Goal: Information Seeking & Learning: Learn about a topic

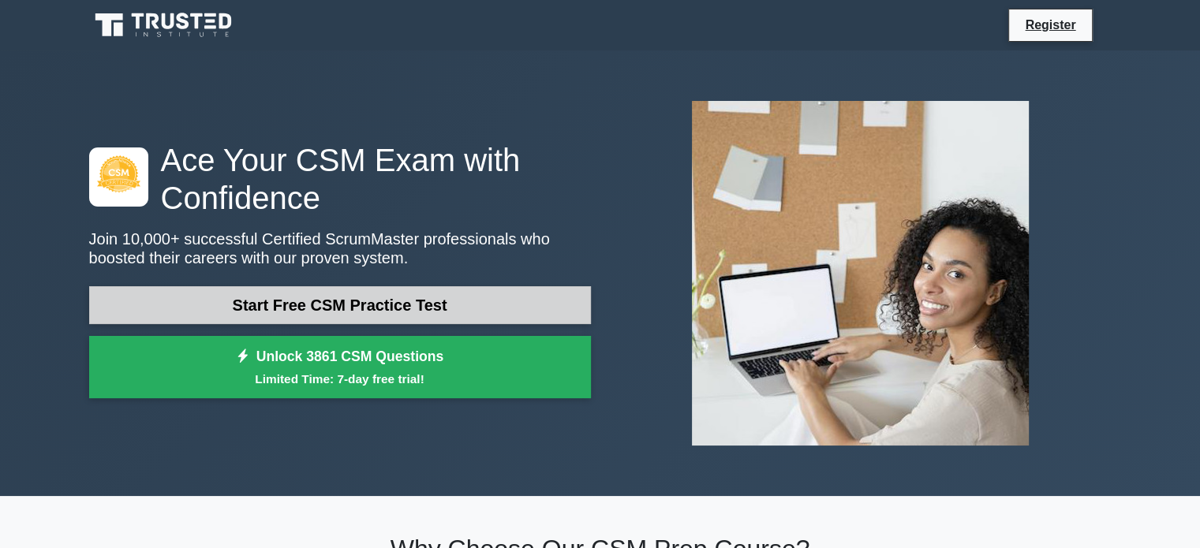
click at [278, 300] on link "Start Free CSM Practice Test" at bounding box center [340, 305] width 502 height 38
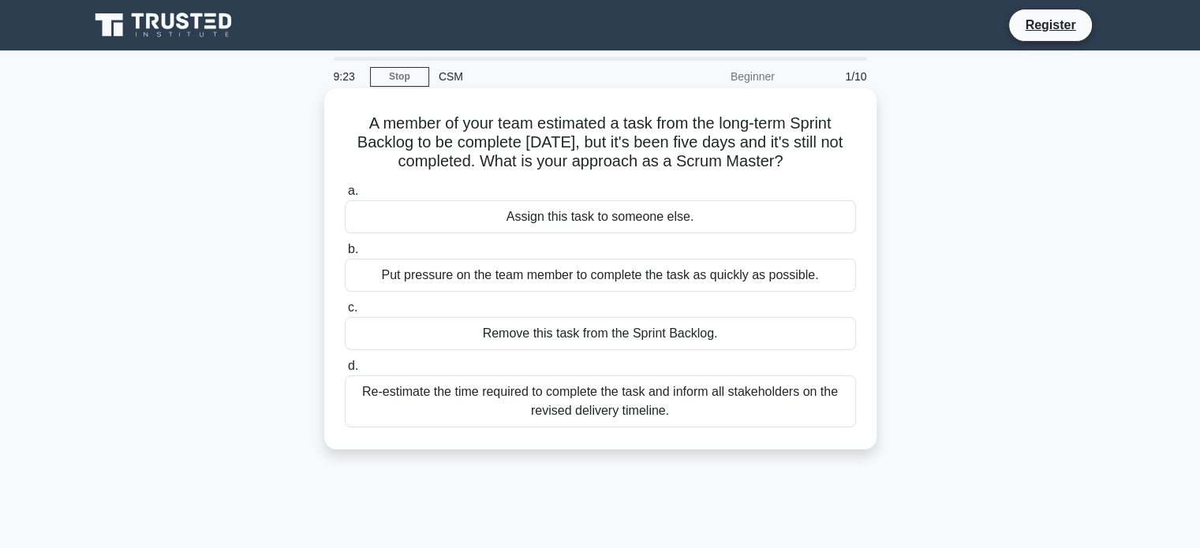
click at [656, 410] on div "Re-estimate the time required to complete the task and inform all stakeholders …" at bounding box center [600, 401] width 511 height 52
click at [345, 371] on input "d. Re-estimate the time required to complete the task and inform all stakeholde…" at bounding box center [345, 366] width 0 height 10
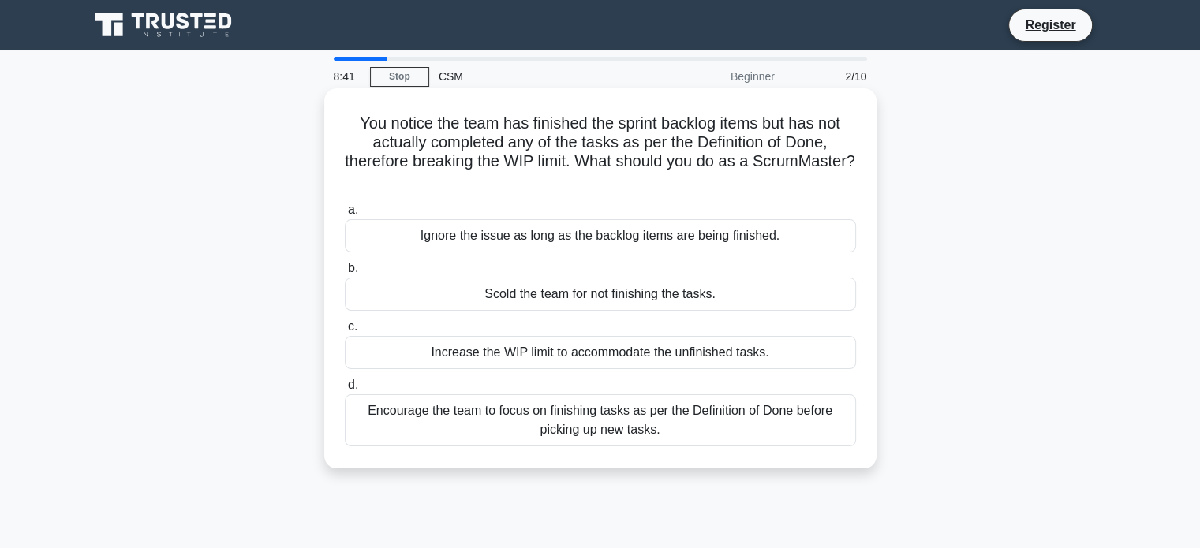
click at [522, 428] on div "Encourage the team to focus on finishing tasks as per the Definition of Done be…" at bounding box center [600, 420] width 511 height 52
click at [345, 390] on input "d. Encourage the team to focus on finishing tasks as per the Definition of Done…" at bounding box center [345, 385] width 0 height 10
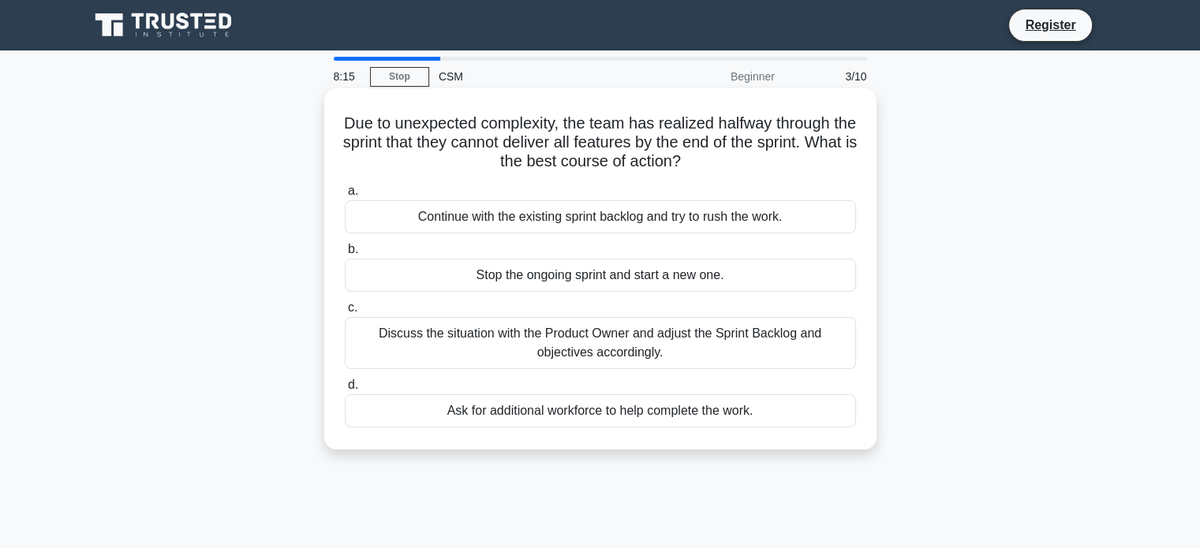
click at [546, 350] on div "Discuss the situation with the Product Owner and adjust the Sprint Backlog and …" at bounding box center [600, 343] width 511 height 52
click at [345, 313] on input "c. Discuss the situation with the Product Owner and adjust the Sprint Backlog a…" at bounding box center [345, 308] width 0 height 10
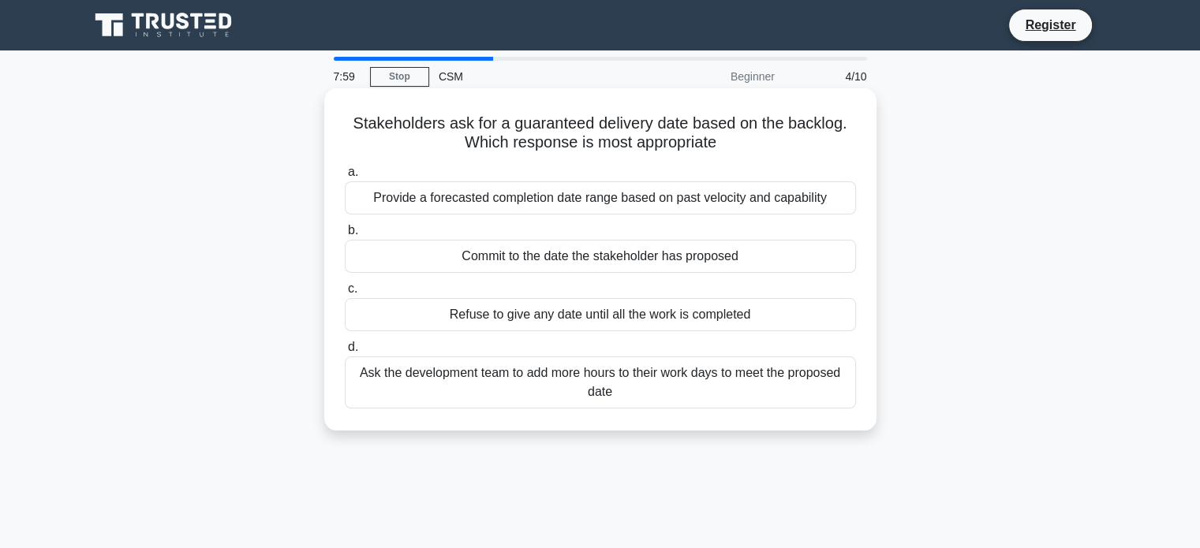
click at [513, 190] on div "Provide a forecasted completion date range based on past velocity and capability" at bounding box center [600, 197] width 511 height 33
click at [345, 177] on input "a. Provide a forecasted completion date range based on past velocity and capabi…" at bounding box center [345, 172] width 0 height 10
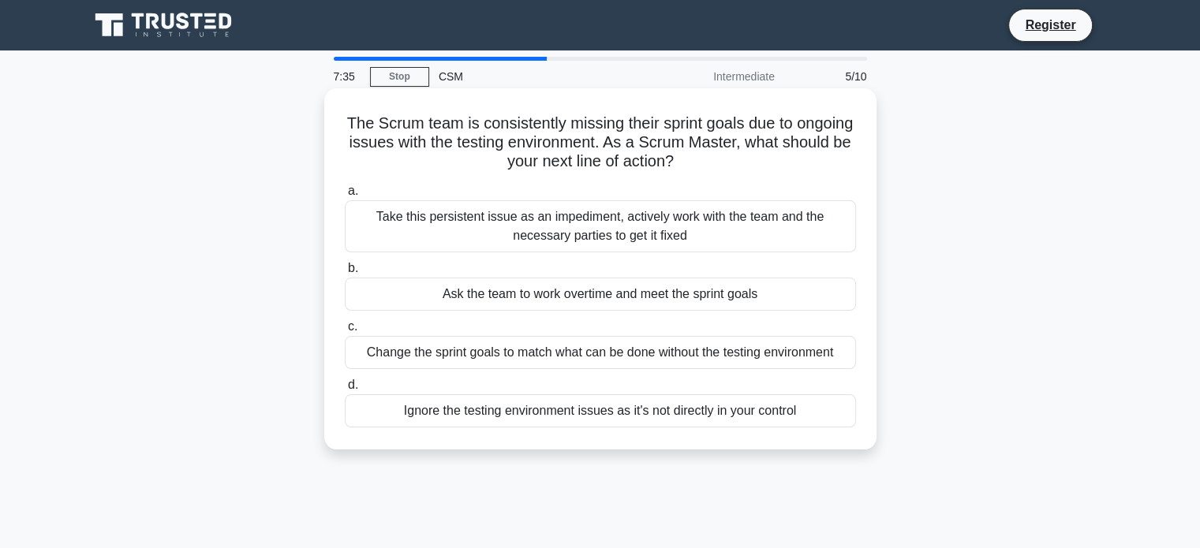
click at [489, 358] on div "Change the sprint goals to match what can be done without the testing environme…" at bounding box center [600, 352] width 511 height 33
click at [345, 332] on input "c. Change the sprint goals to match what can be done without the testing enviro…" at bounding box center [345, 327] width 0 height 10
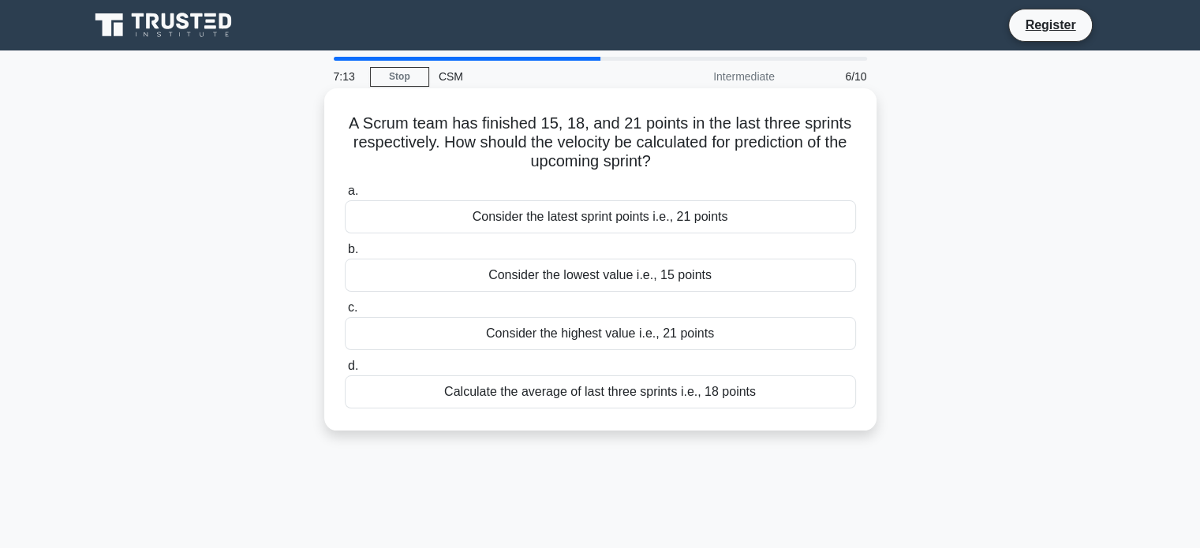
click at [644, 385] on div "Calculate the average of last three sprints i.e., 18 points" at bounding box center [600, 391] width 511 height 33
click at [345, 371] on input "d. Calculate the average of last three sprints i.e., 18 points" at bounding box center [345, 366] width 0 height 10
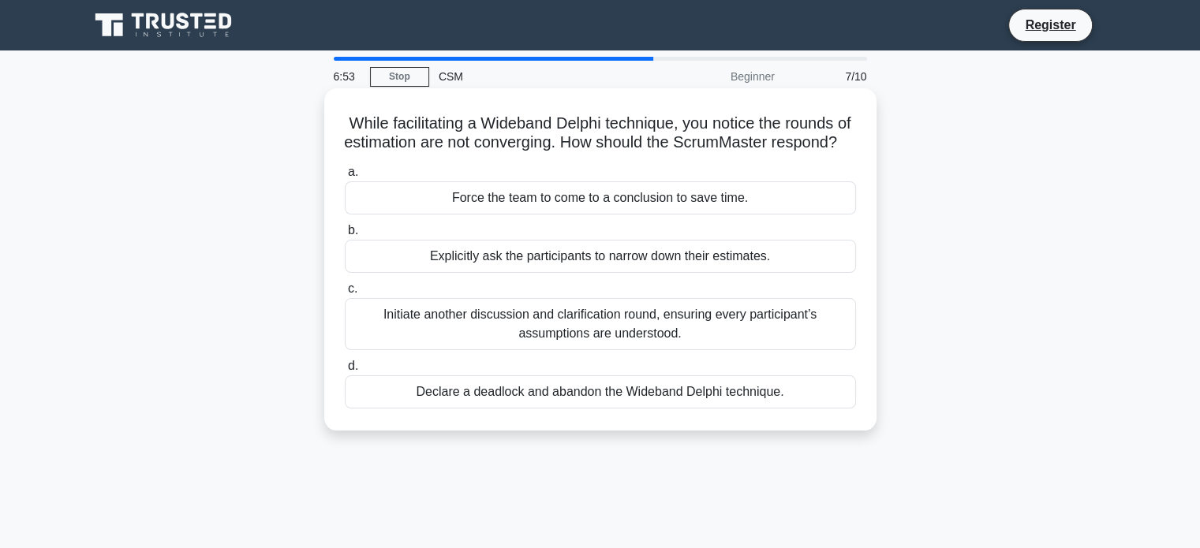
click at [623, 330] on div "Initiate another discussion and clarification round, ensuring every participant…" at bounding box center [600, 324] width 511 height 52
click at [345, 294] on input "c. Initiate another discussion and clarification round, ensuring every particip…" at bounding box center [345, 289] width 0 height 10
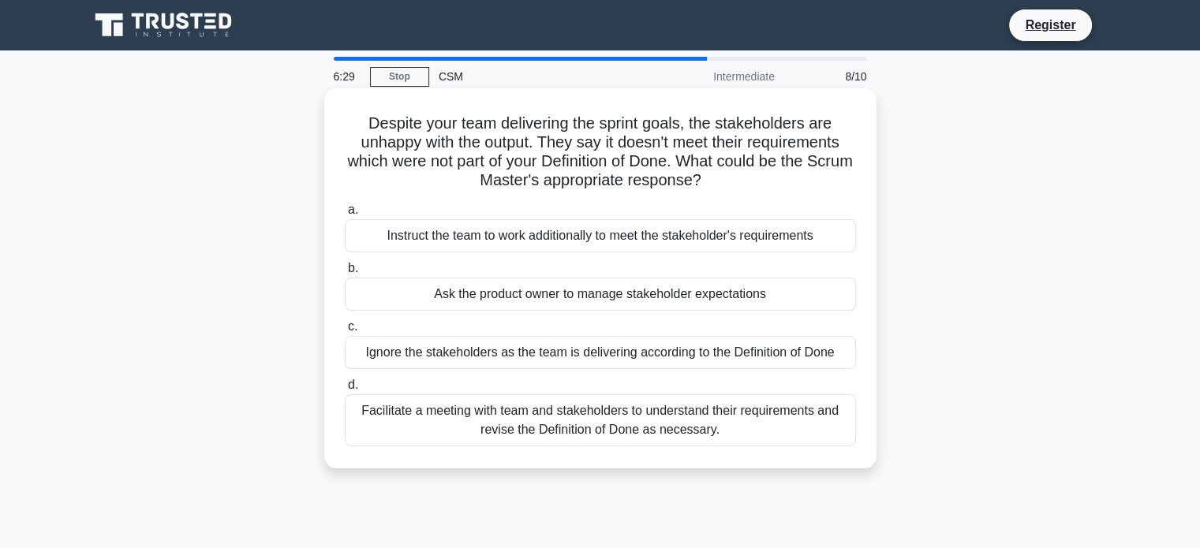
click at [650, 416] on div "Facilitate a meeting with team and stakeholders to understand their requirement…" at bounding box center [600, 420] width 511 height 52
click at [345, 390] on input "d. Facilitate a meeting with team and stakeholders to understand their requirem…" at bounding box center [345, 385] width 0 height 10
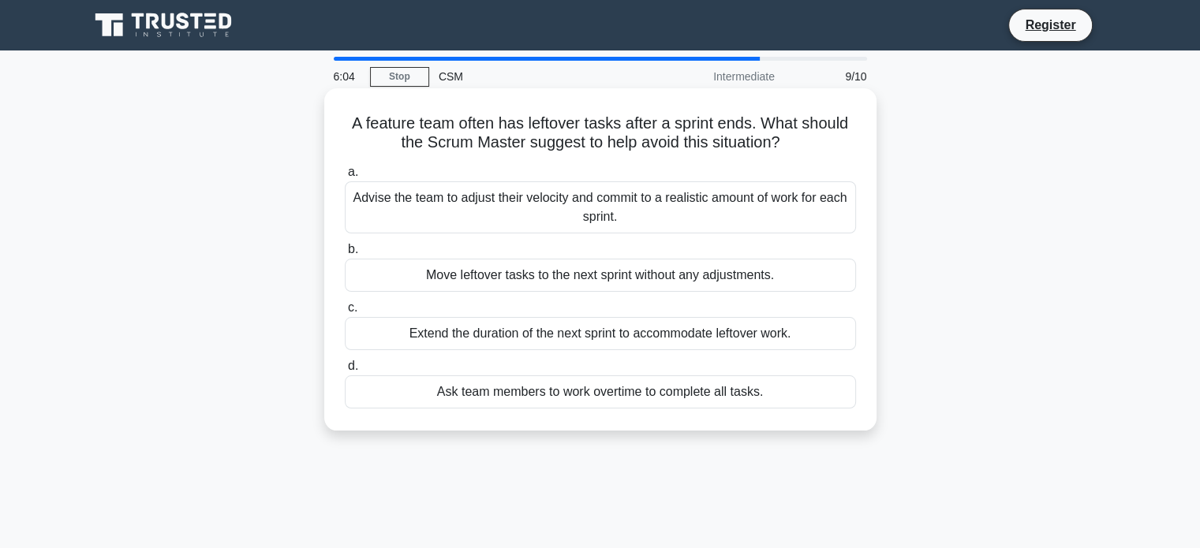
click at [622, 186] on div "Advise the team to adjust their velocity and commit to a realistic amount of wo…" at bounding box center [600, 207] width 511 height 52
click at [345, 177] on input "a. Advise the team to adjust their velocity and commit to a realistic amount of…" at bounding box center [345, 172] width 0 height 10
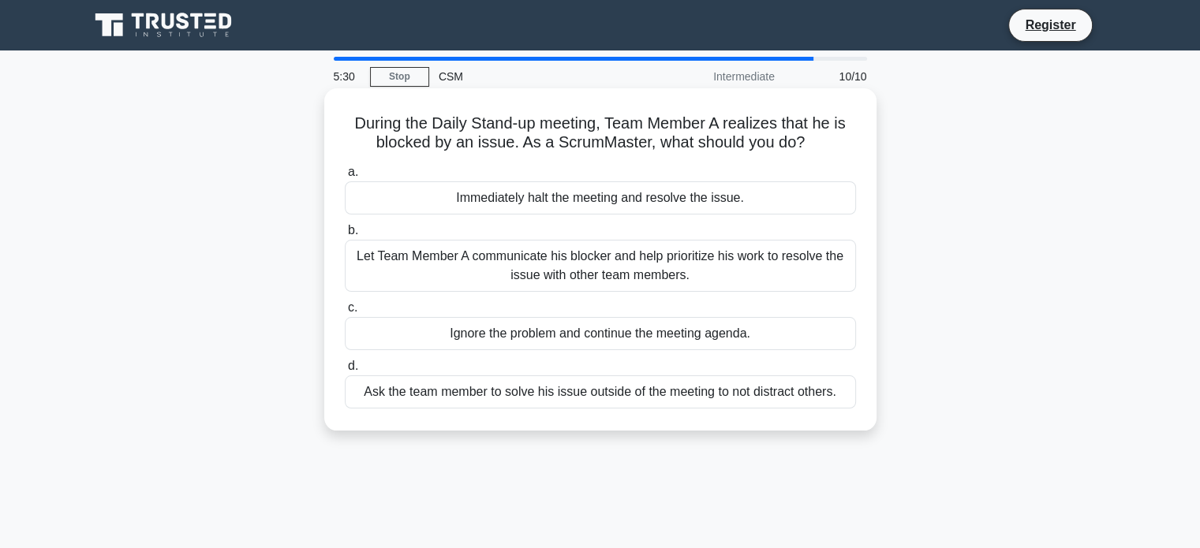
click at [550, 398] on div "Ask the team member to solve his issue outside of the meeting to not distract o…" at bounding box center [600, 391] width 511 height 33
click at [345, 371] on input "d. Ask the team member to solve his issue outside of the meeting to not distrac…" at bounding box center [345, 366] width 0 height 10
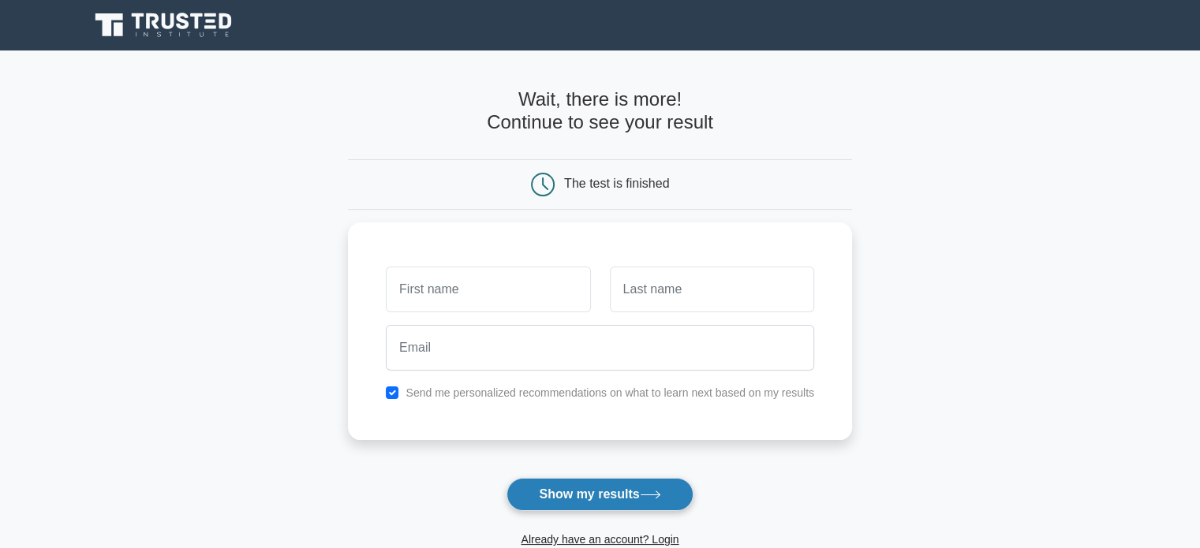
click at [607, 509] on button "Show my results" at bounding box center [599, 494] width 186 height 33
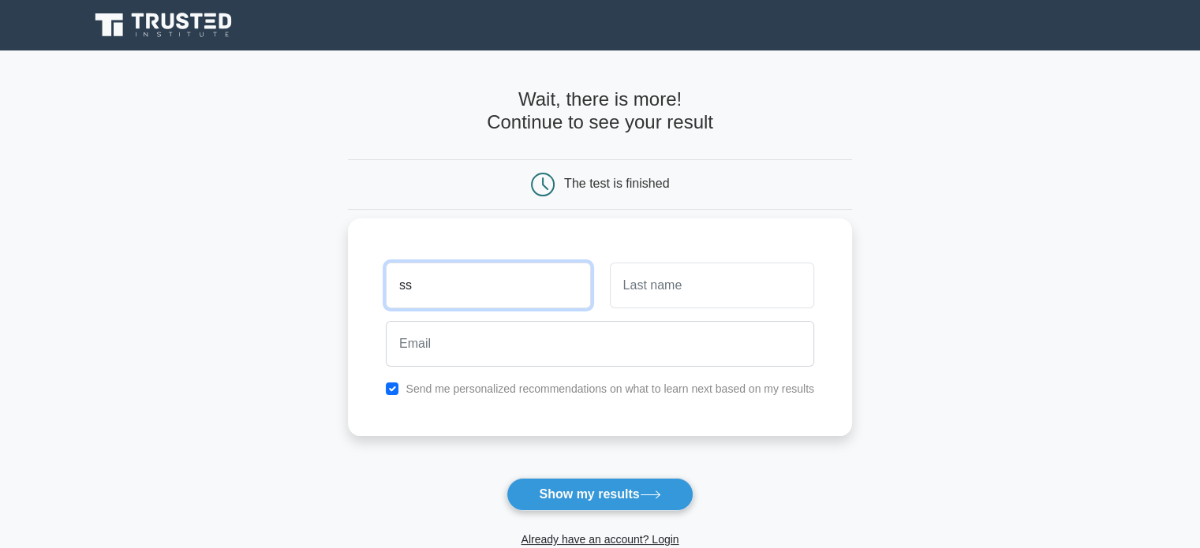
type input "ss"
click at [700, 282] on input "text" at bounding box center [712, 286] width 204 height 46
type input "ss"
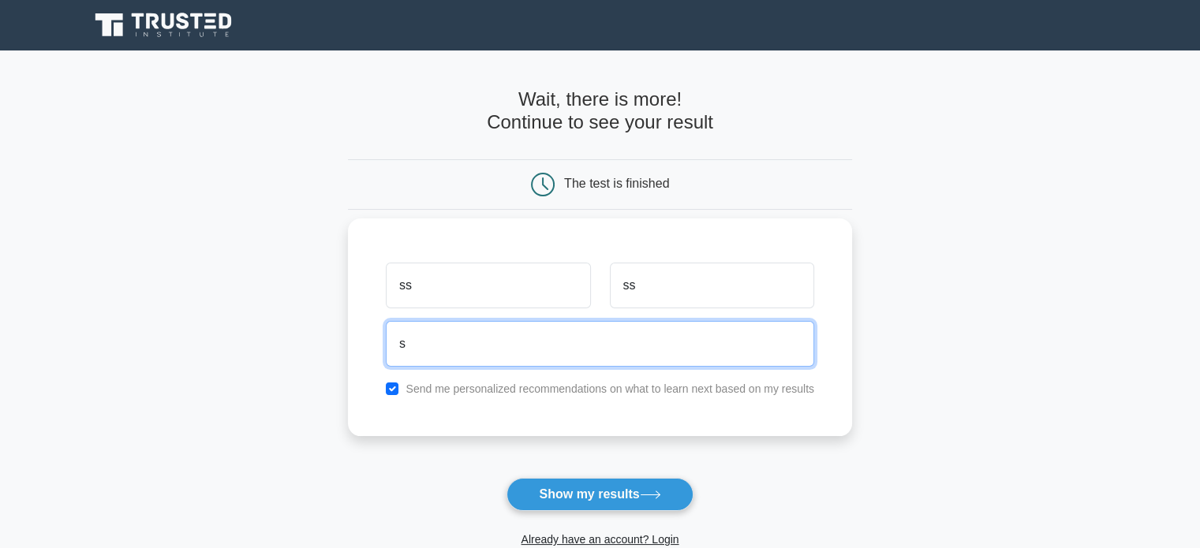
click at [608, 341] on input "s" at bounding box center [600, 344] width 428 height 46
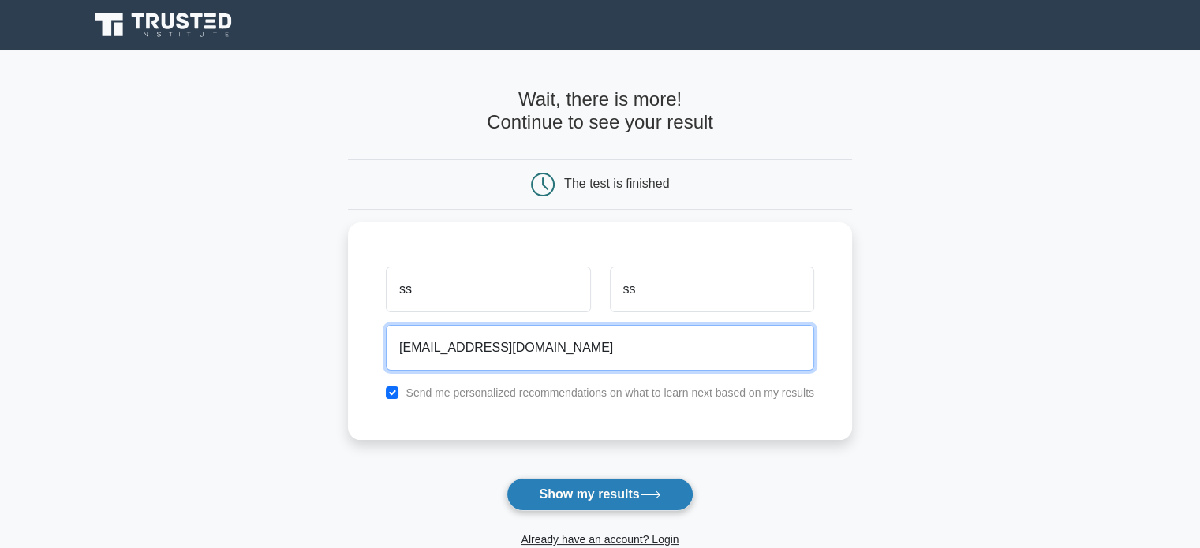
type input "sss@gmail.com"
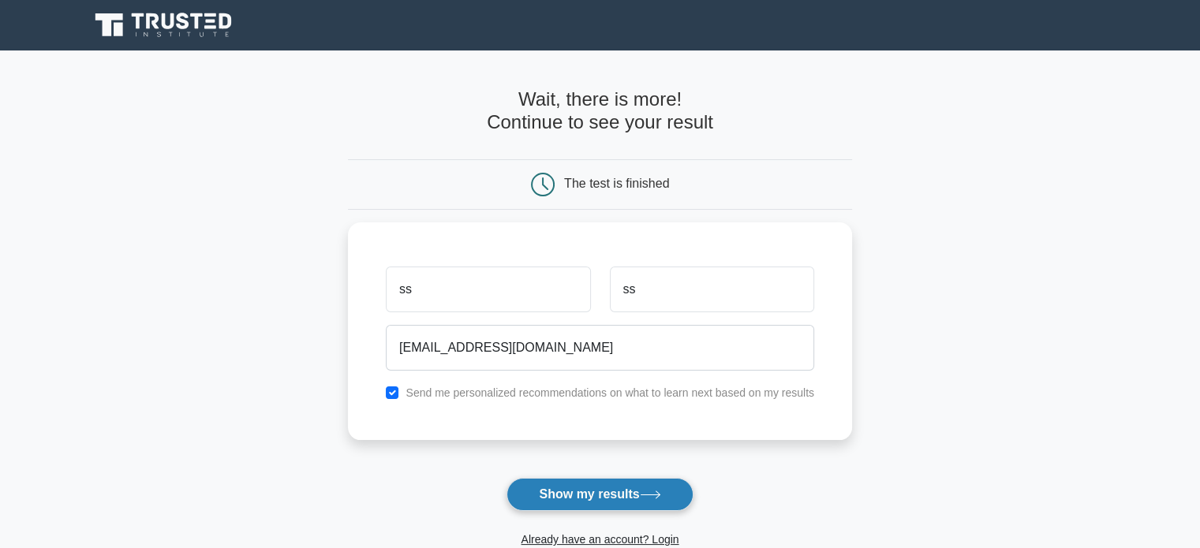
click at [593, 488] on button "Show my results" at bounding box center [599, 494] width 186 height 33
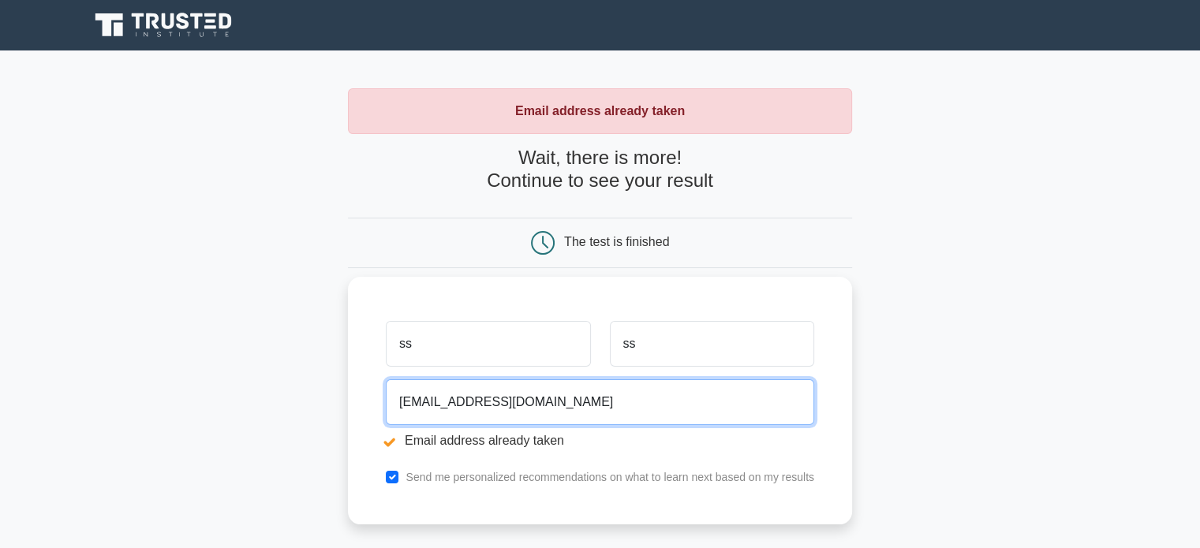
click at [402, 401] on input "[EMAIL_ADDRESS][DOMAIN_NAME]" at bounding box center [600, 402] width 428 height 46
click at [404, 401] on input "sss@gmail.com" at bounding box center [600, 402] width 428 height 46
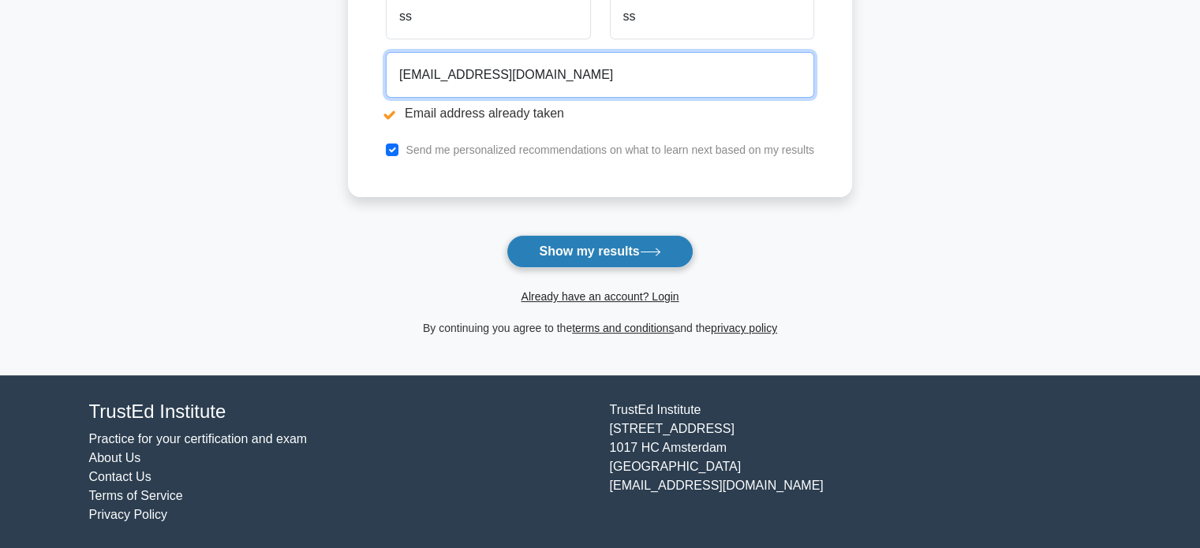
type input "s3wss@gmail.com"
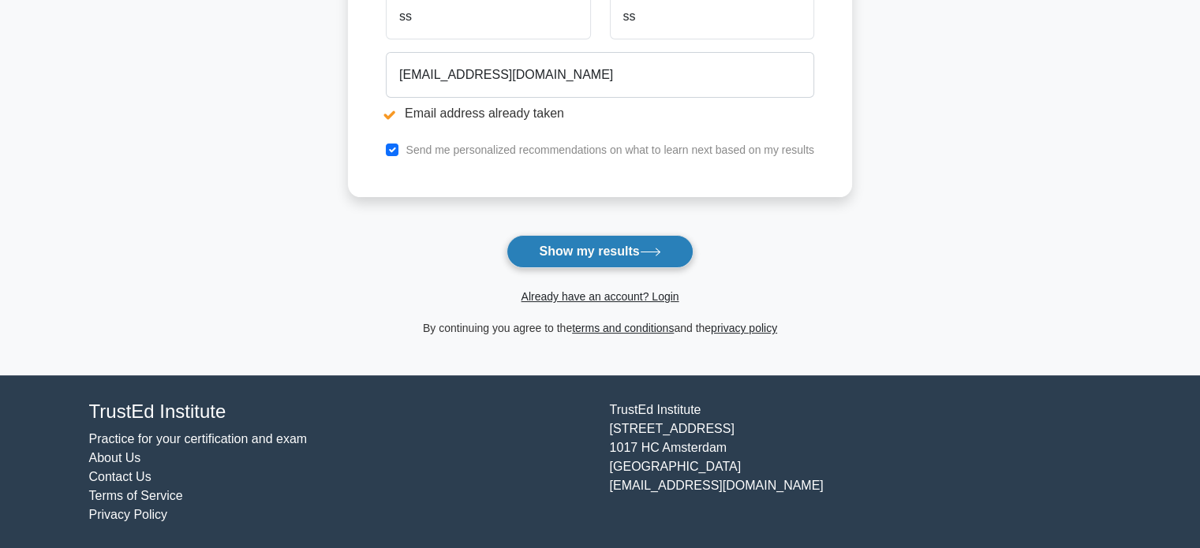
click at [595, 241] on button "Show my results" at bounding box center [599, 251] width 186 height 33
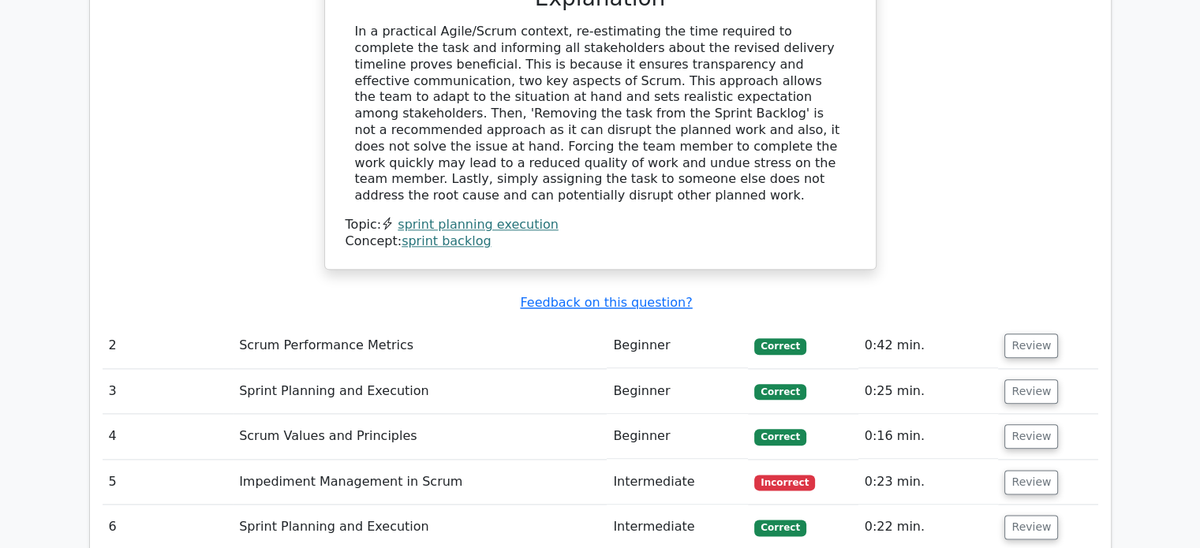
scroll to position [1811, 0]
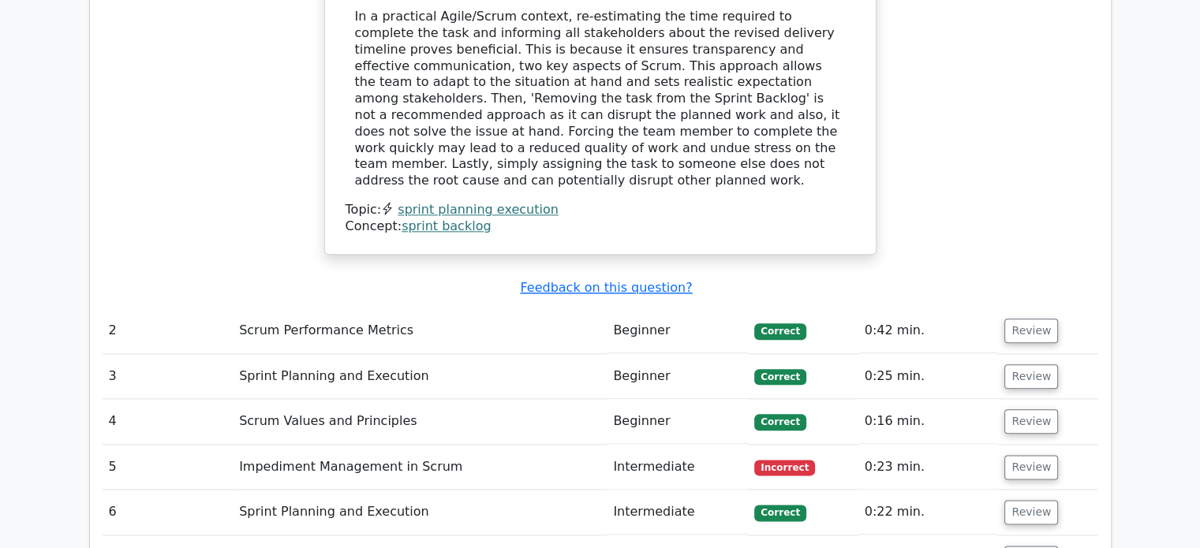
click at [354, 445] on td "Impediment Management in Scrum" at bounding box center [420, 467] width 374 height 45
click at [1018, 455] on button "Review" at bounding box center [1031, 467] width 54 height 24
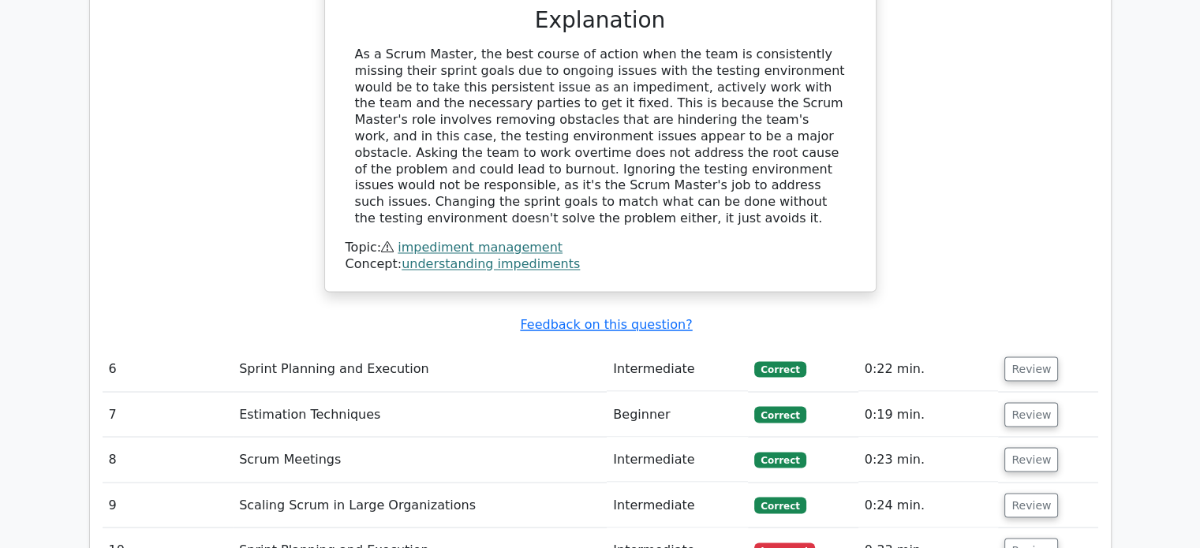
scroll to position [2757, 0]
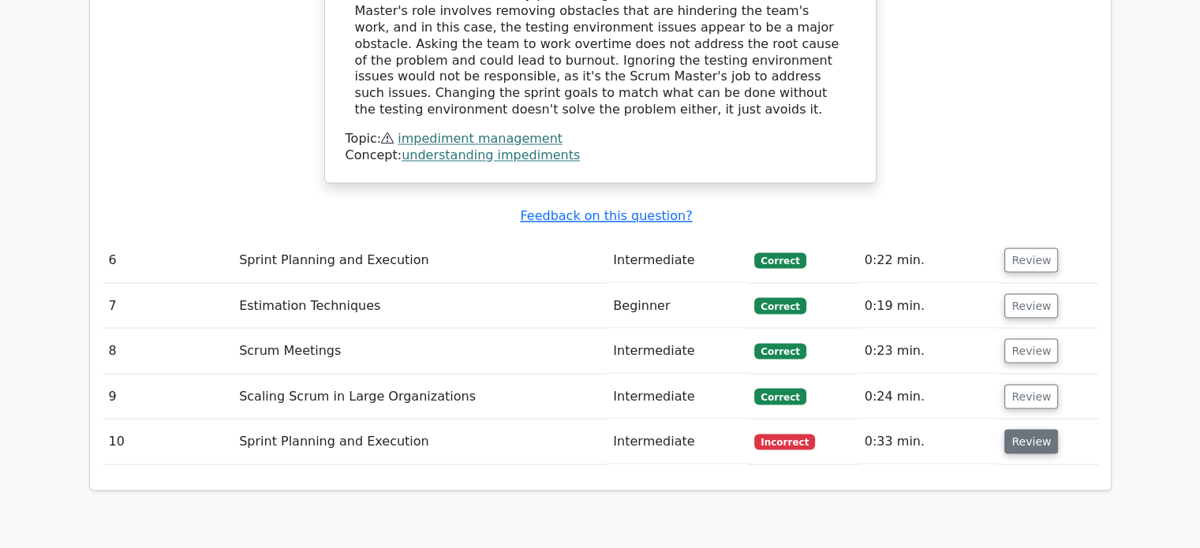
click at [1023, 429] on button "Review" at bounding box center [1031, 441] width 54 height 24
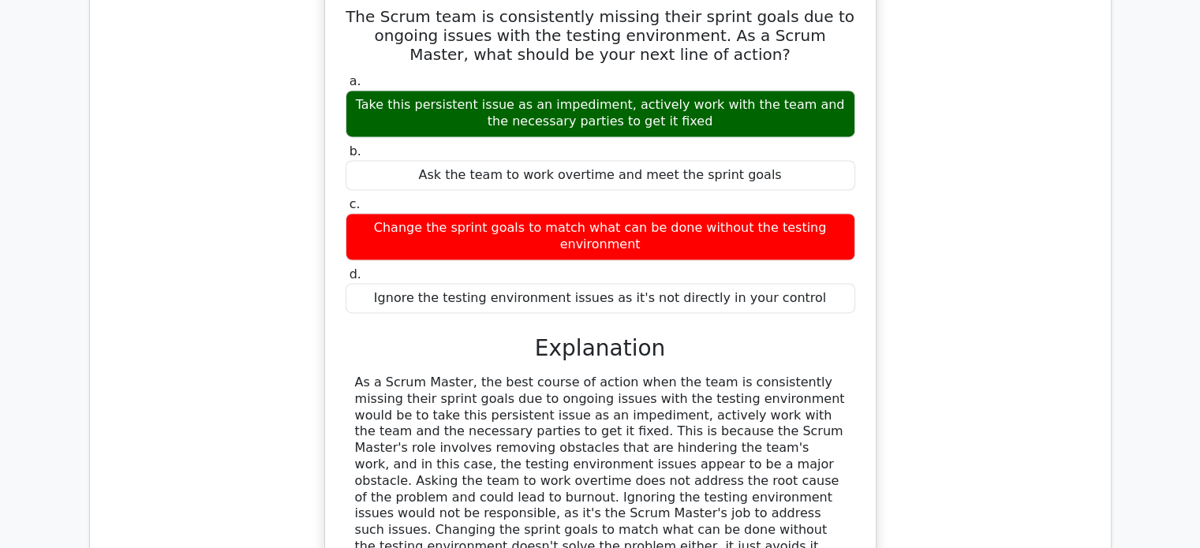
scroll to position [1844, 0]
